Goal: Transaction & Acquisition: Purchase product/service

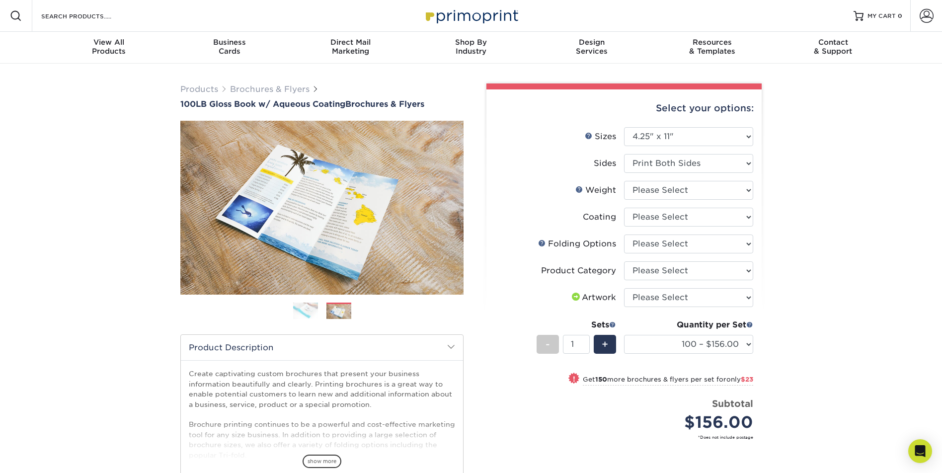
select select "4.25x11.00"
click at [449, 348] on span at bounding box center [451, 347] width 8 height 8
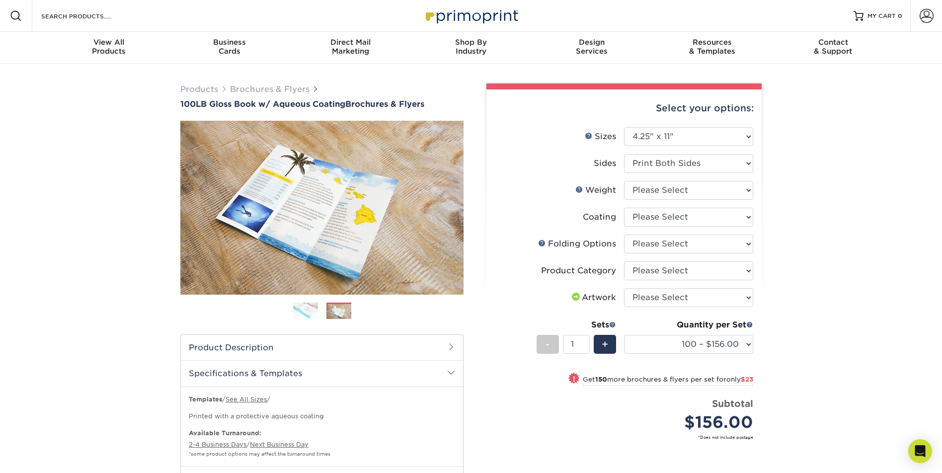
click at [448, 374] on span at bounding box center [451, 373] width 8 height 8
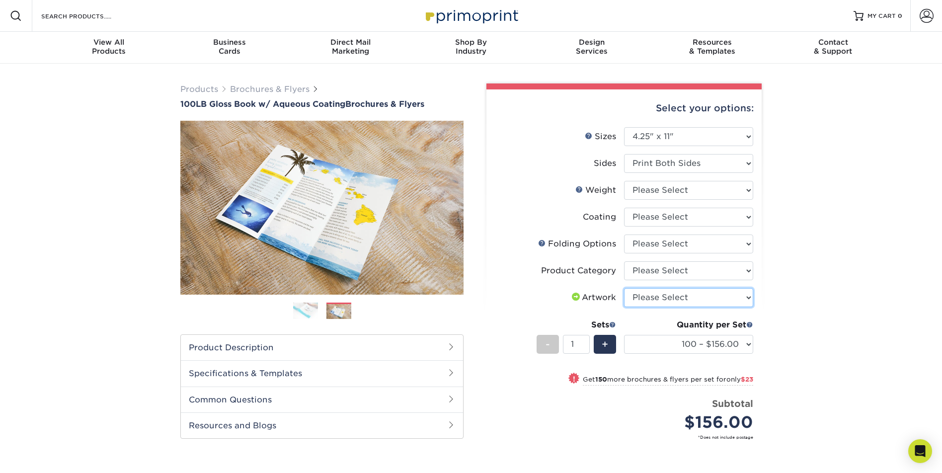
click at [677, 304] on select "Please Select I will upload files I need a design - $175" at bounding box center [688, 297] width 129 height 19
click at [531, 308] on li "Artwork Please Select I will upload files I need a design - $175" at bounding box center [624, 301] width 258 height 27
click at [521, 318] on li "Sets - 1 + Quantity per Set 100 – $156.00 250 – $179.00 500 – $212.00 750 – $25…" at bounding box center [624, 344] width 258 height 58
click at [316, 303] on img at bounding box center [305, 310] width 25 height 17
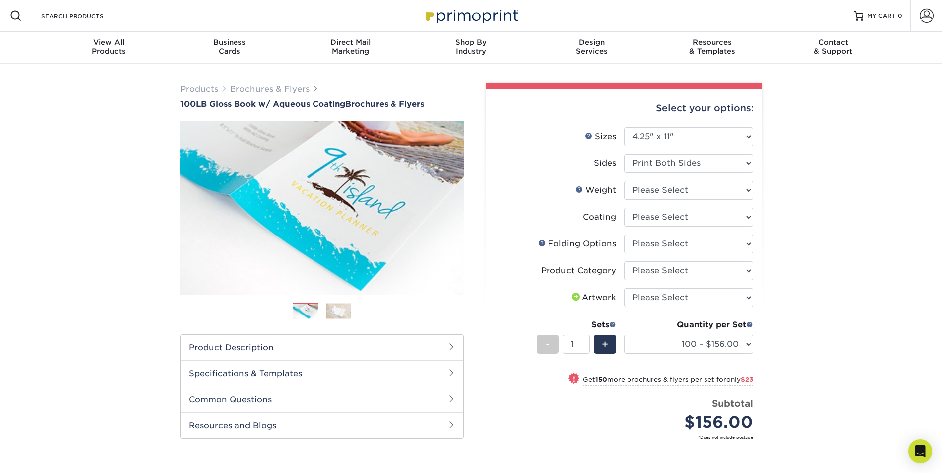
click at [346, 315] on img at bounding box center [339, 310] width 25 height 15
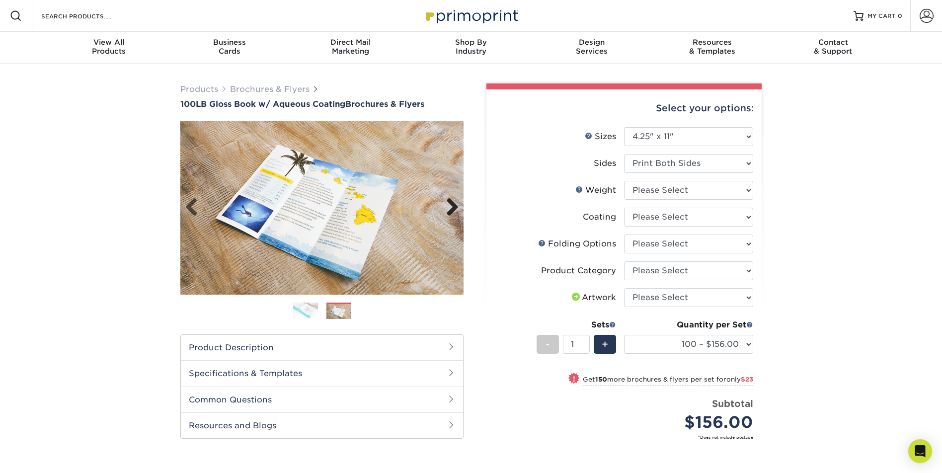
click at [453, 206] on link "Next" at bounding box center [449, 208] width 20 height 20
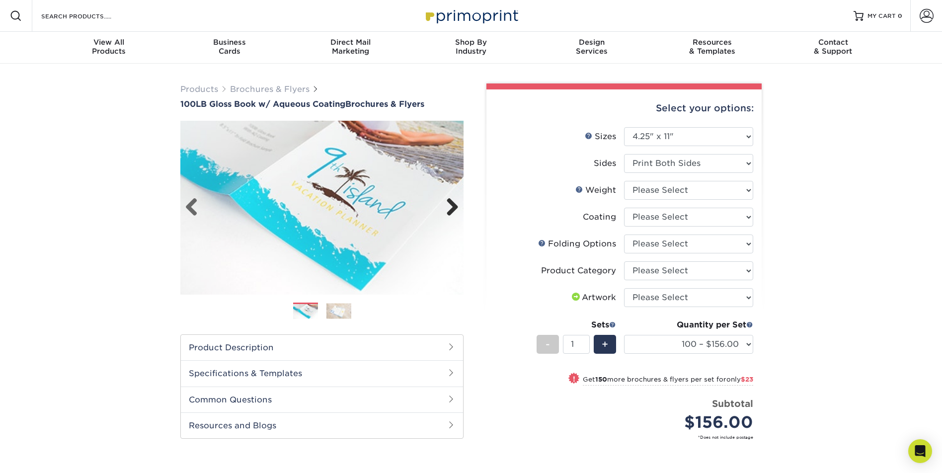
click at [453, 206] on link "Next" at bounding box center [449, 208] width 20 height 20
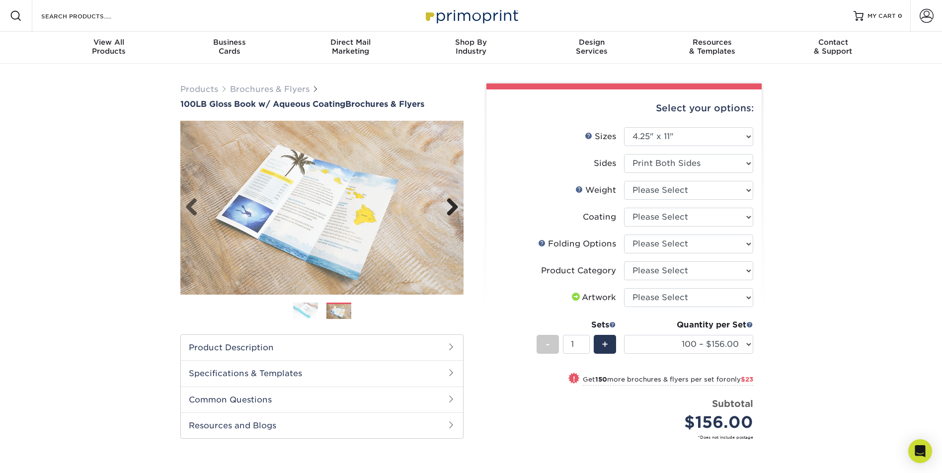
click at [453, 206] on link "Next" at bounding box center [449, 208] width 20 height 20
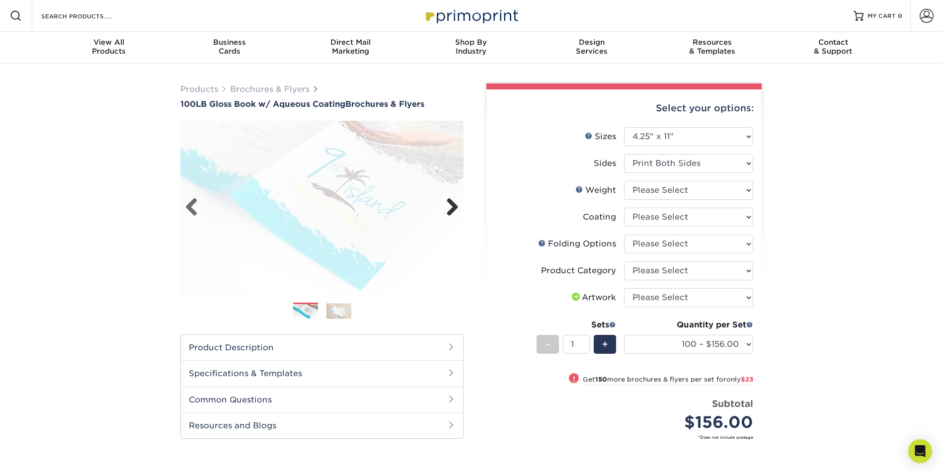
click at [453, 206] on link "Next" at bounding box center [449, 208] width 20 height 20
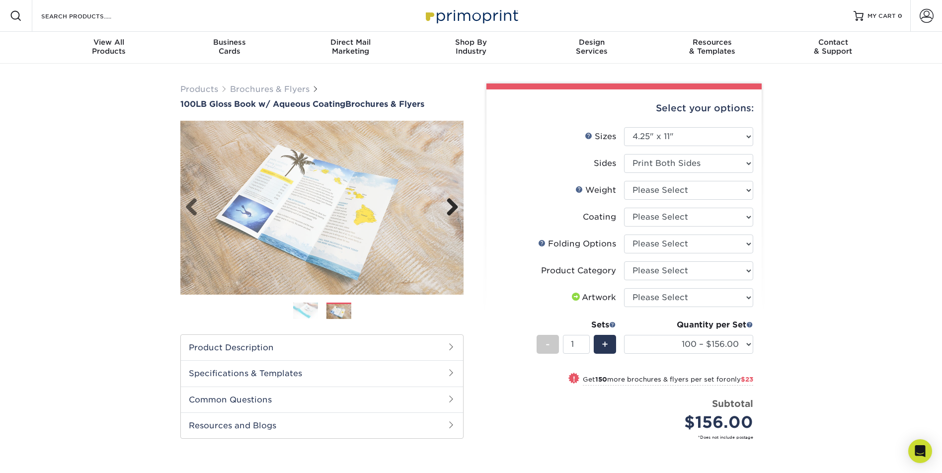
click at [453, 206] on link "Next" at bounding box center [449, 208] width 20 height 20
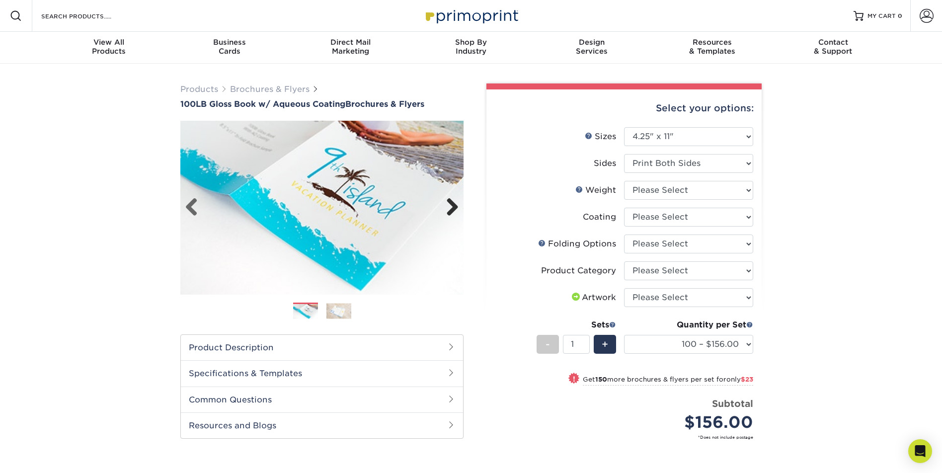
click at [453, 206] on link "Next" at bounding box center [449, 208] width 20 height 20
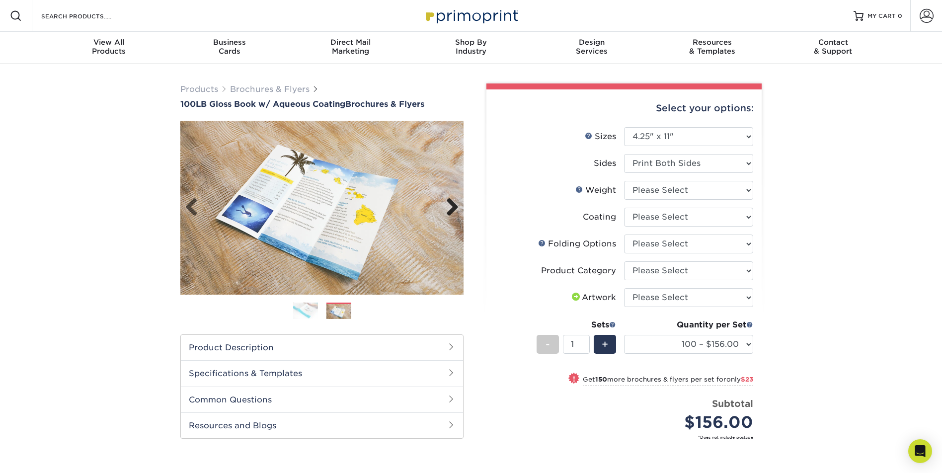
click at [453, 206] on link "Next" at bounding box center [449, 208] width 20 height 20
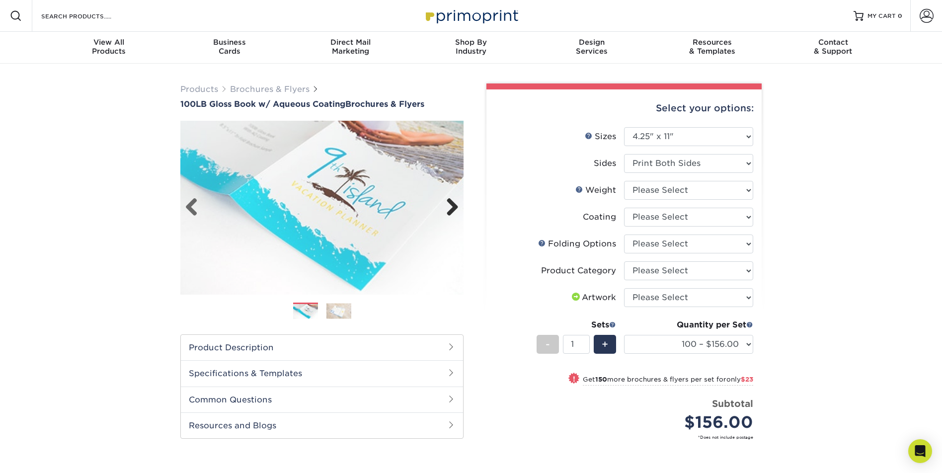
click at [453, 206] on link "Next" at bounding box center [449, 208] width 20 height 20
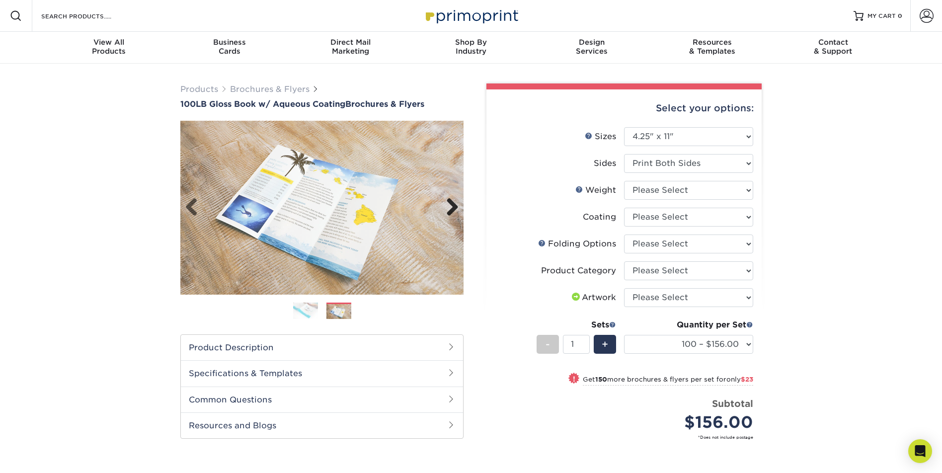
click at [453, 206] on link "Next" at bounding box center [449, 208] width 20 height 20
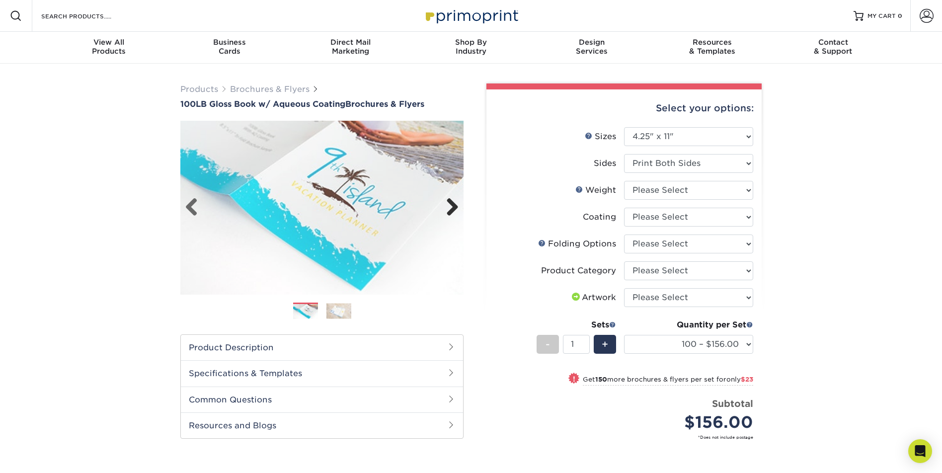
click at [453, 206] on link "Next" at bounding box center [449, 208] width 20 height 20
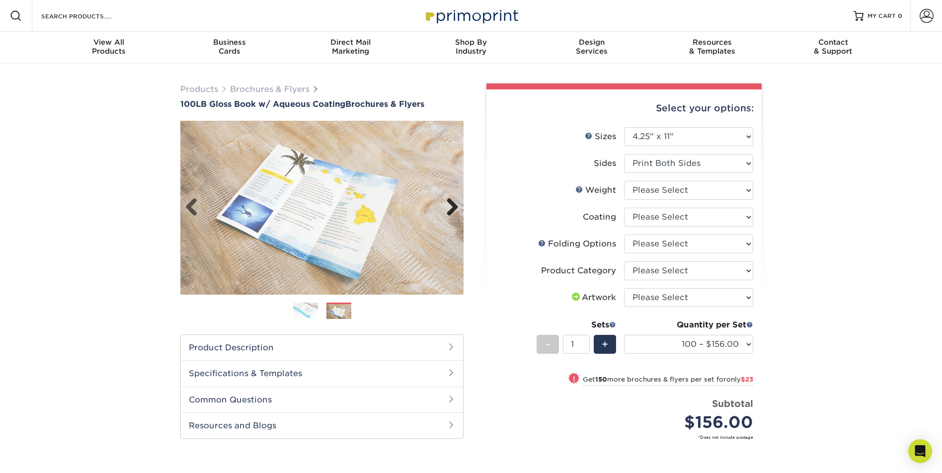
click at [453, 206] on link "Next" at bounding box center [449, 208] width 20 height 20
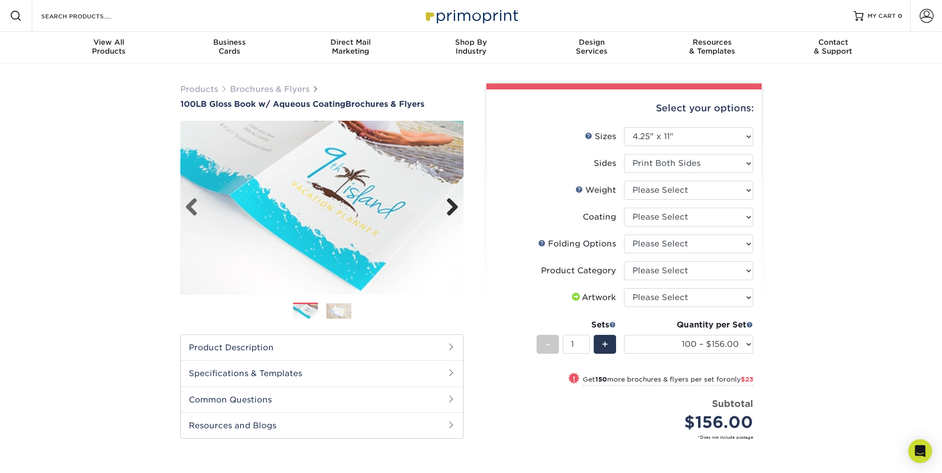
click at [453, 206] on link "Next" at bounding box center [449, 208] width 20 height 20
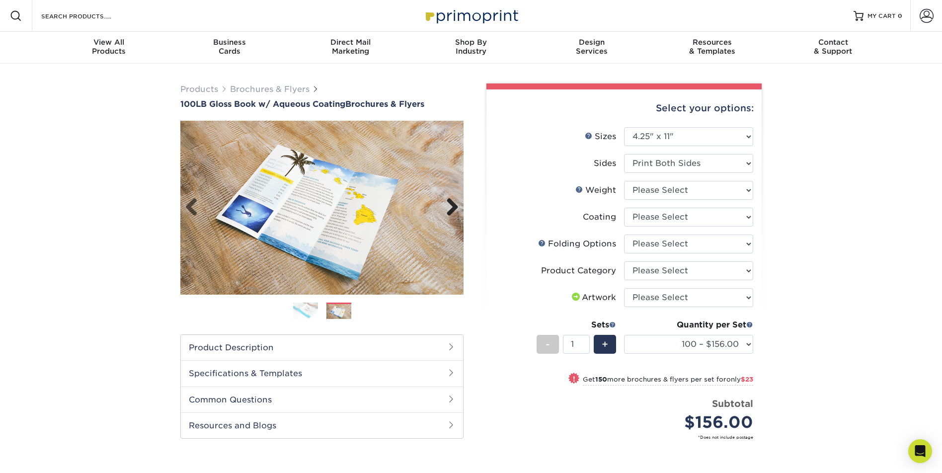
click at [453, 206] on link "Next" at bounding box center [449, 208] width 20 height 20
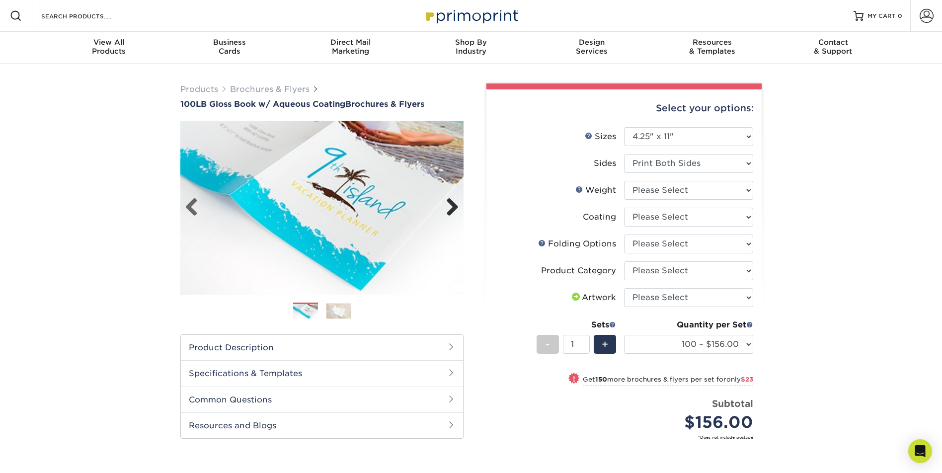
click at [453, 206] on link "Next" at bounding box center [449, 208] width 20 height 20
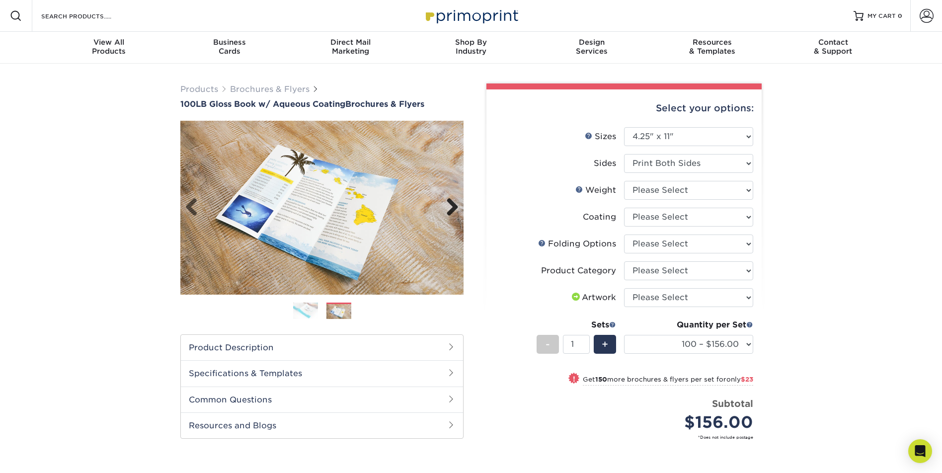
click at [453, 206] on link "Next" at bounding box center [449, 208] width 20 height 20
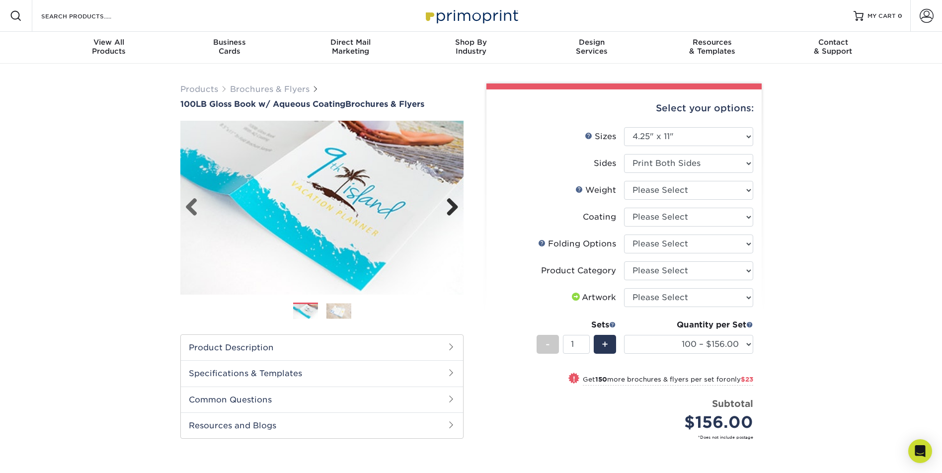
click at [453, 206] on link "Next" at bounding box center [449, 208] width 20 height 20
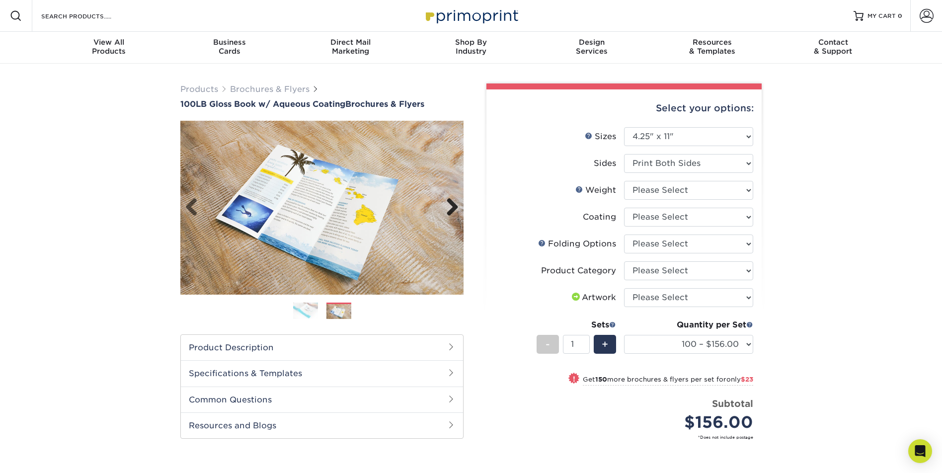
click at [453, 206] on link "Next" at bounding box center [449, 208] width 20 height 20
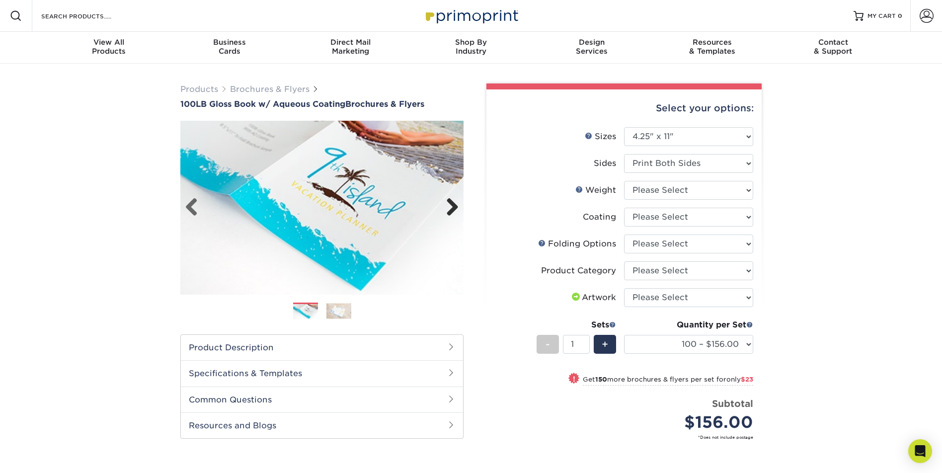
click at [453, 206] on link "Next" at bounding box center [449, 208] width 20 height 20
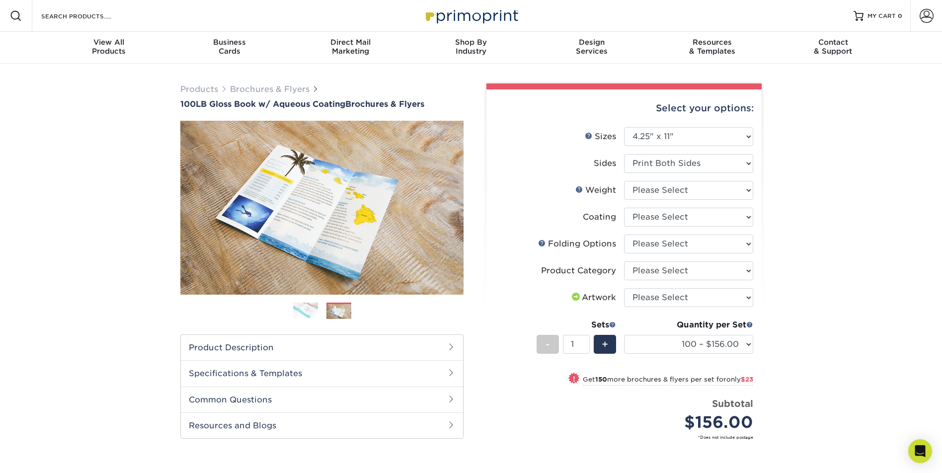
click at [506, 236] on label "Folds Help Folding Options" at bounding box center [559, 244] width 129 height 19
click at [811, 121] on div "Products Brochures & Flyers 100LB Gloss Book w/ Aqueous Coating Brochures & Fly…" at bounding box center [471, 327] width 942 height 526
click at [675, 133] on select "Please Select 3.5" x 8.5" 3.5" x 11" 3.67" x 8.5" 4" x 6" 4" x 8.5" 4" x 9" 4" …" at bounding box center [688, 136] width 129 height 19
click at [687, 137] on select "Please Select 3.5" x 8.5" 3.5" x 11" 3.67" x 8.5" 4" x 6" 4" x 8.5" 4" x 9" 4" …" at bounding box center [688, 136] width 129 height 19
click at [704, 144] on select "Please Select 3.5" x 8.5" 3.5" x 11" 3.67" x 8.5" 4" x 6" 4" x 8.5" 4" x 9" 4" …" at bounding box center [688, 136] width 129 height 19
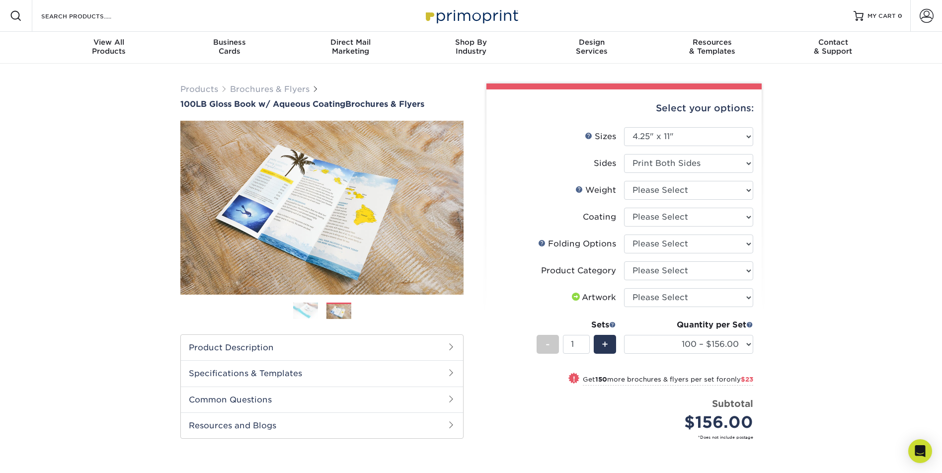
click at [558, 132] on label "Sizes Help Sizes" at bounding box center [559, 136] width 129 height 19
click at [589, 134] on link "Sizes Help" at bounding box center [589, 136] width 8 height 8
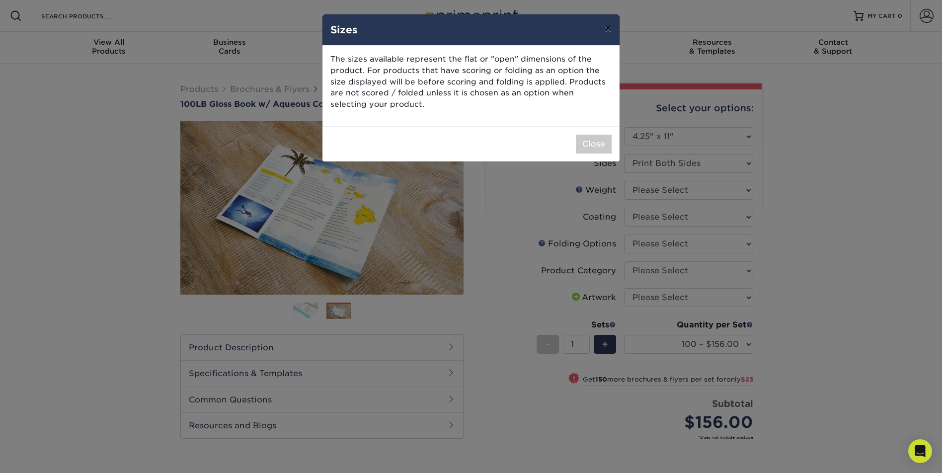
click at [612, 29] on button "×" at bounding box center [608, 28] width 23 height 28
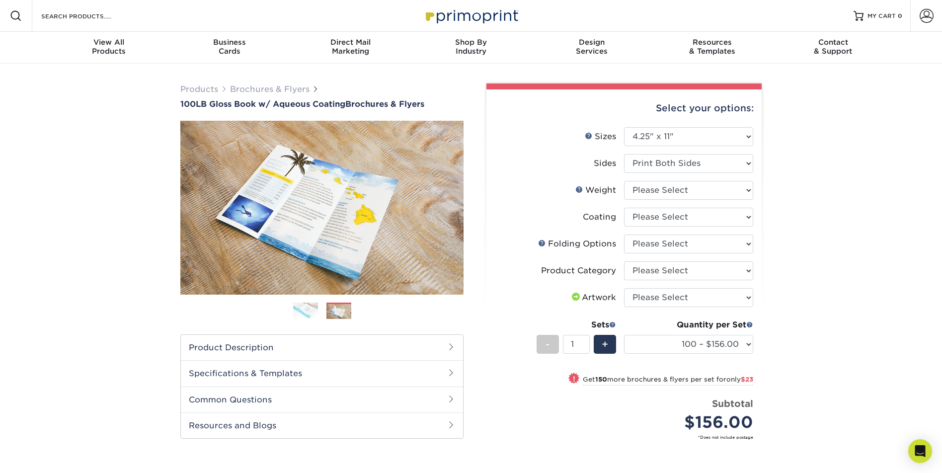
click at [553, 124] on div "Select your options:" at bounding box center [624, 108] width 259 height 38
click at [454, 206] on link "Next" at bounding box center [449, 208] width 20 height 20
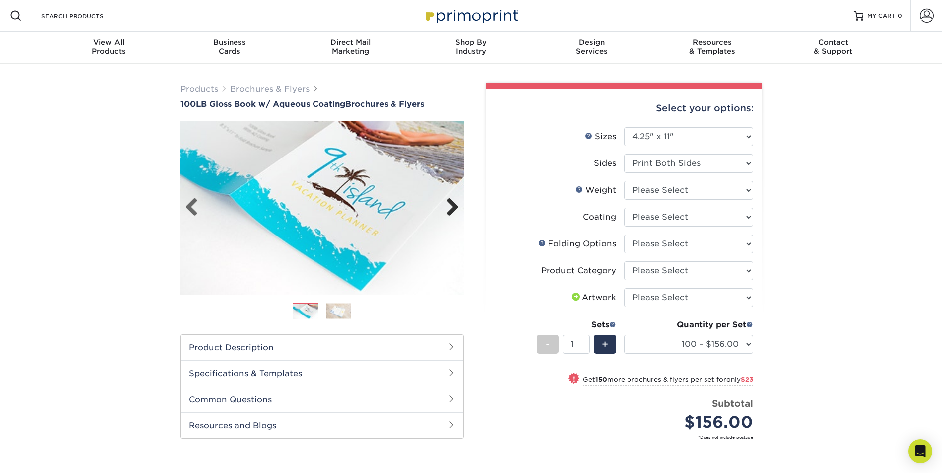
click at [454, 206] on link "Next" at bounding box center [449, 208] width 20 height 20
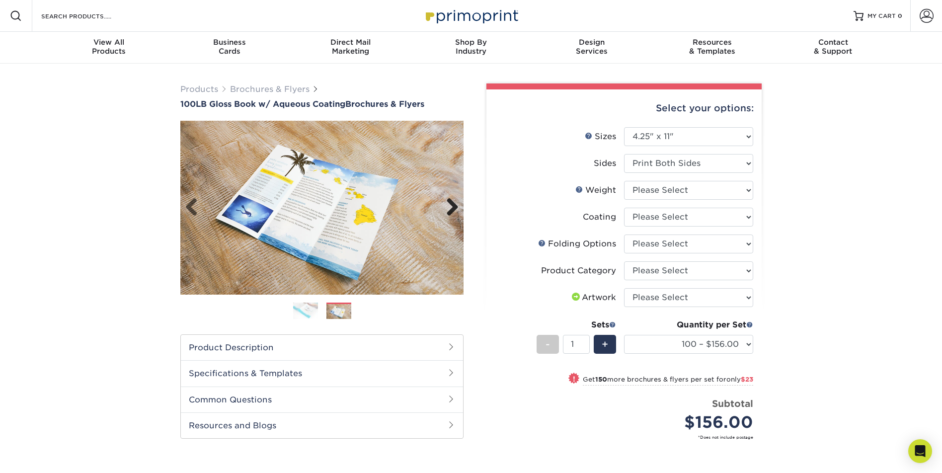
click at [454, 206] on link "Next" at bounding box center [449, 208] width 20 height 20
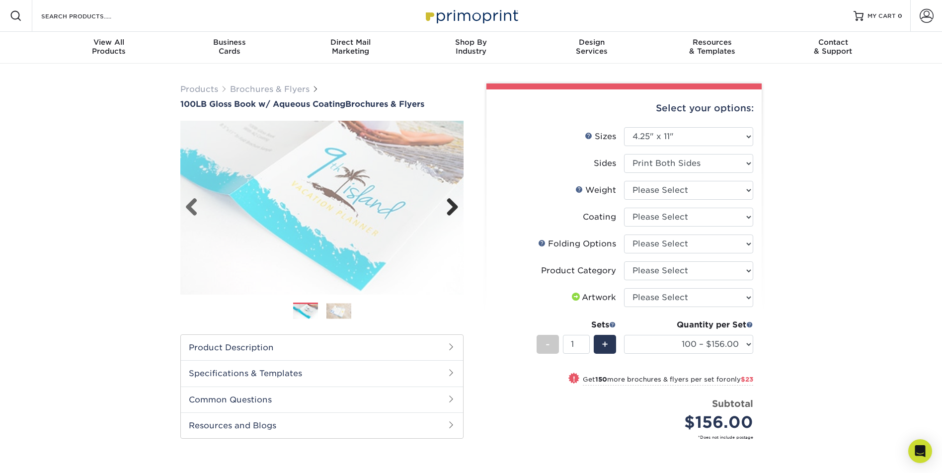
click at [454, 206] on link "Next" at bounding box center [449, 208] width 20 height 20
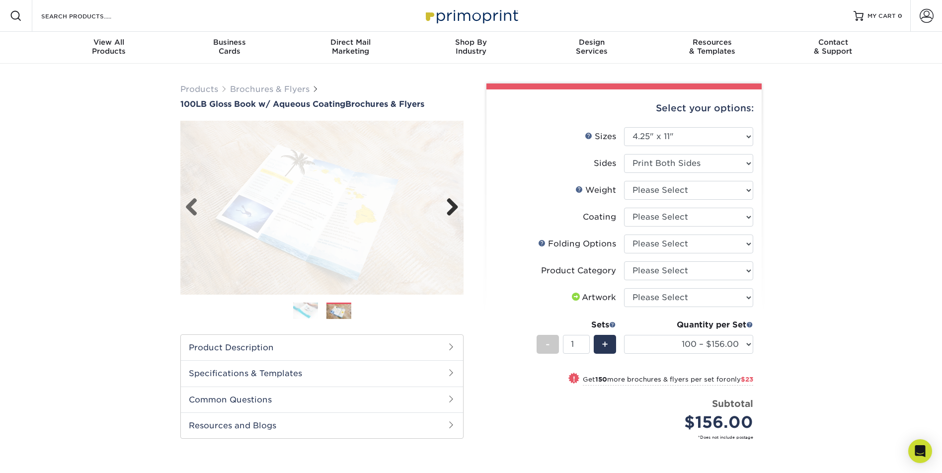
click at [454, 206] on link "Next" at bounding box center [449, 208] width 20 height 20
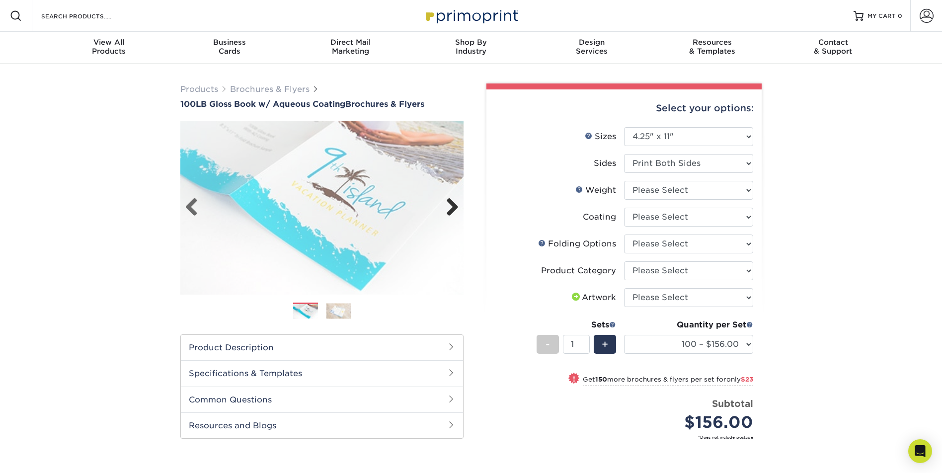
click at [454, 206] on link "Next" at bounding box center [449, 208] width 20 height 20
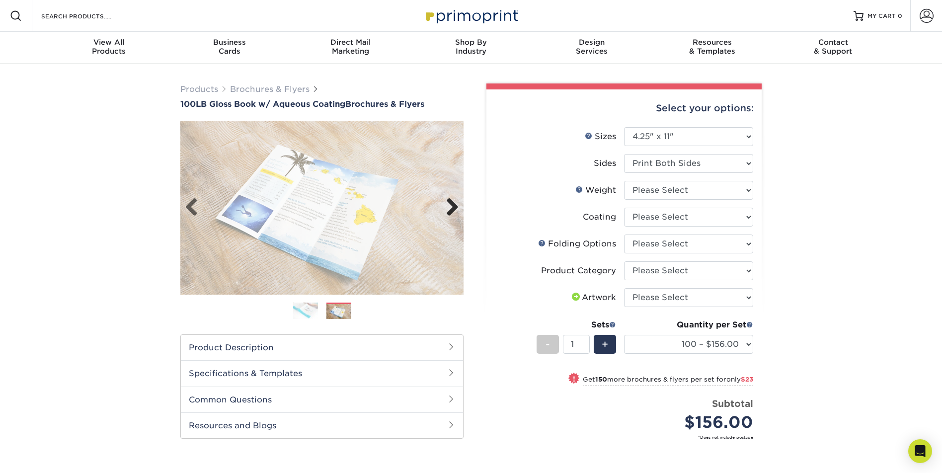
click at [454, 206] on link "Next" at bounding box center [449, 208] width 20 height 20
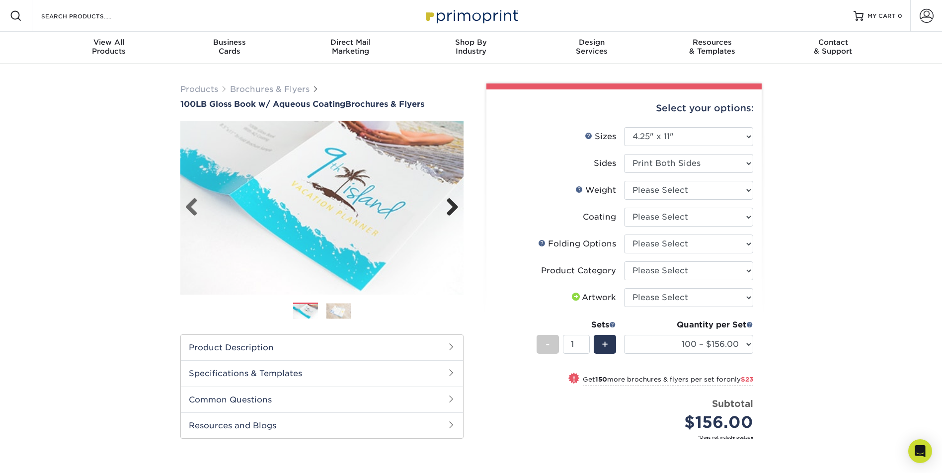
click at [454, 206] on link "Next" at bounding box center [449, 208] width 20 height 20
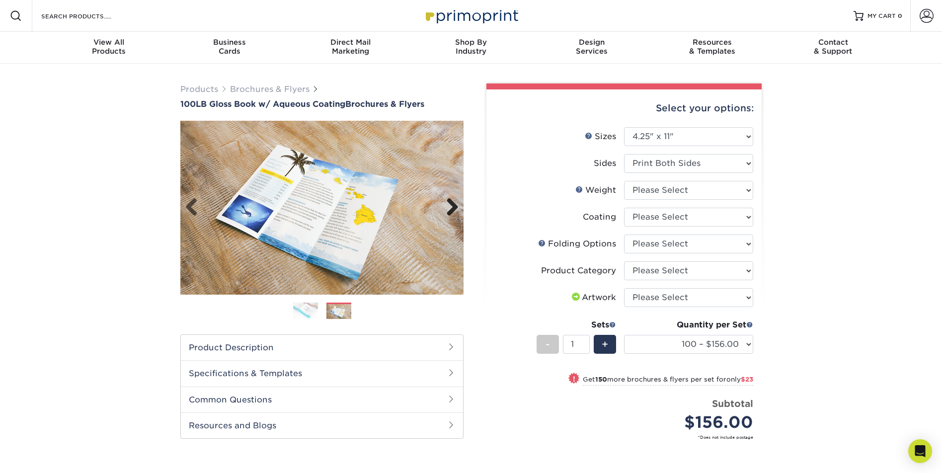
click at [454, 206] on link "Next" at bounding box center [449, 208] width 20 height 20
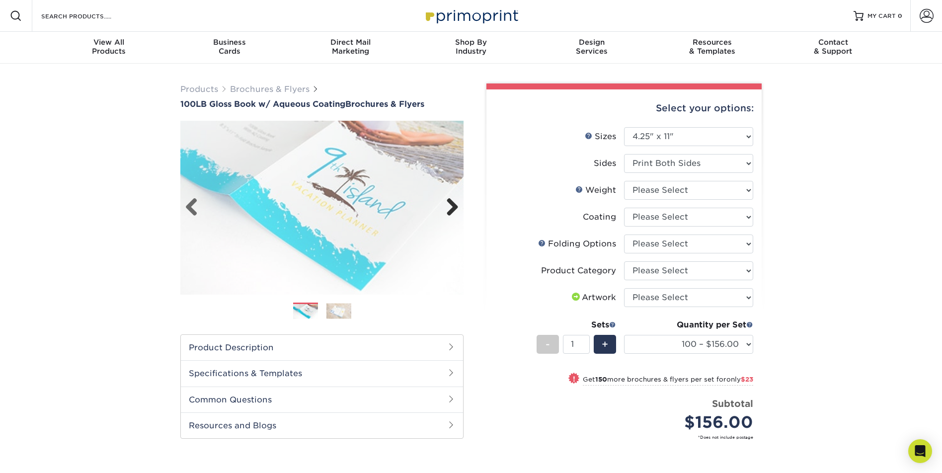
click at [454, 206] on link "Next" at bounding box center [449, 208] width 20 height 20
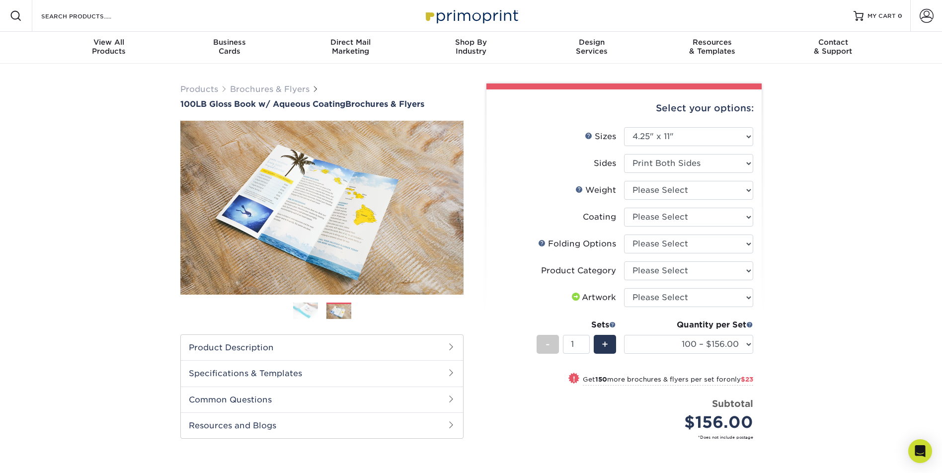
click at [533, 193] on label "Weight Help Weight" at bounding box center [559, 190] width 129 height 19
